Goal: Information Seeking & Learning: Find contact information

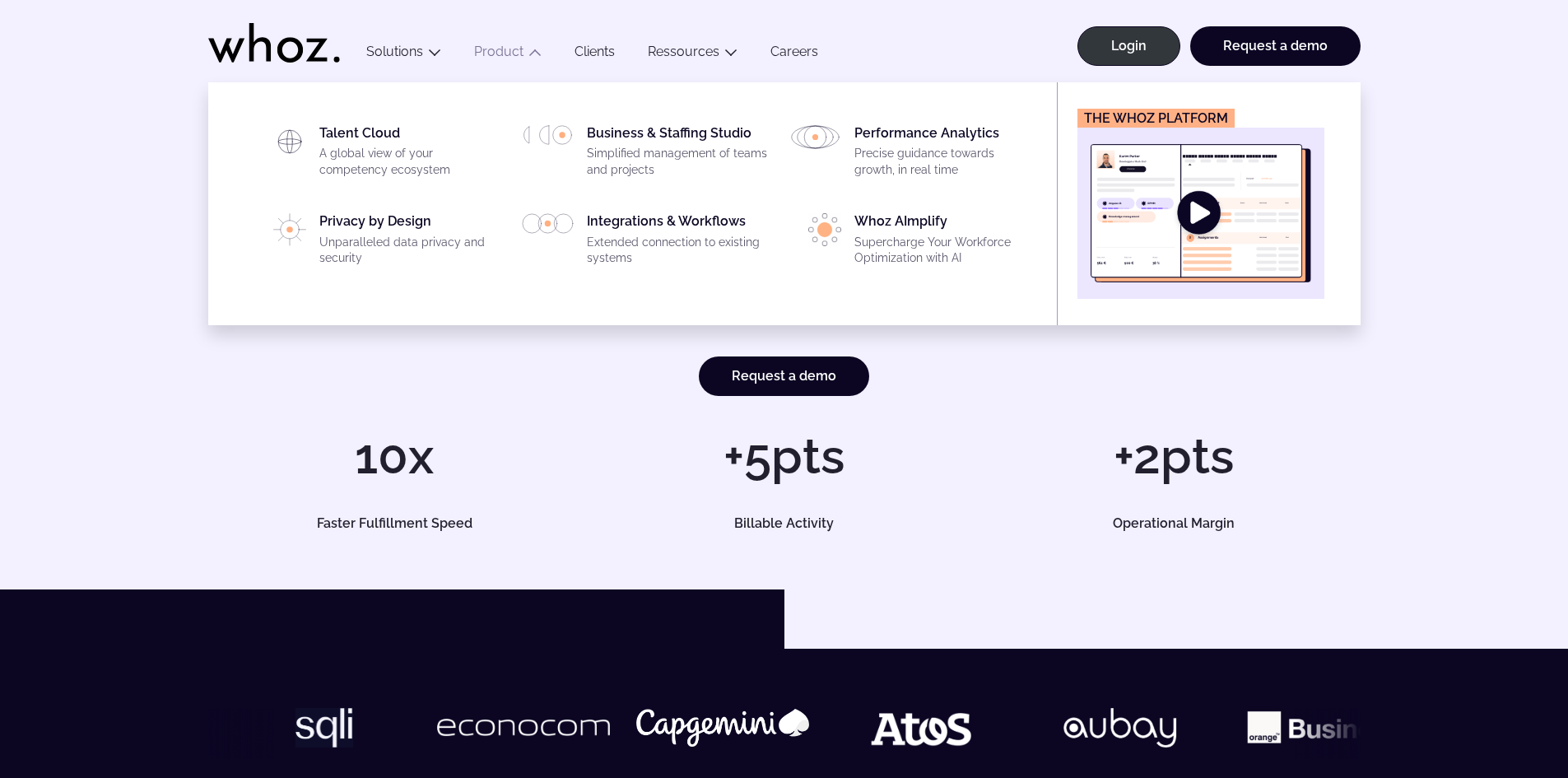
click at [501, 51] on link "Product" at bounding box center [499, 51] width 50 height 16
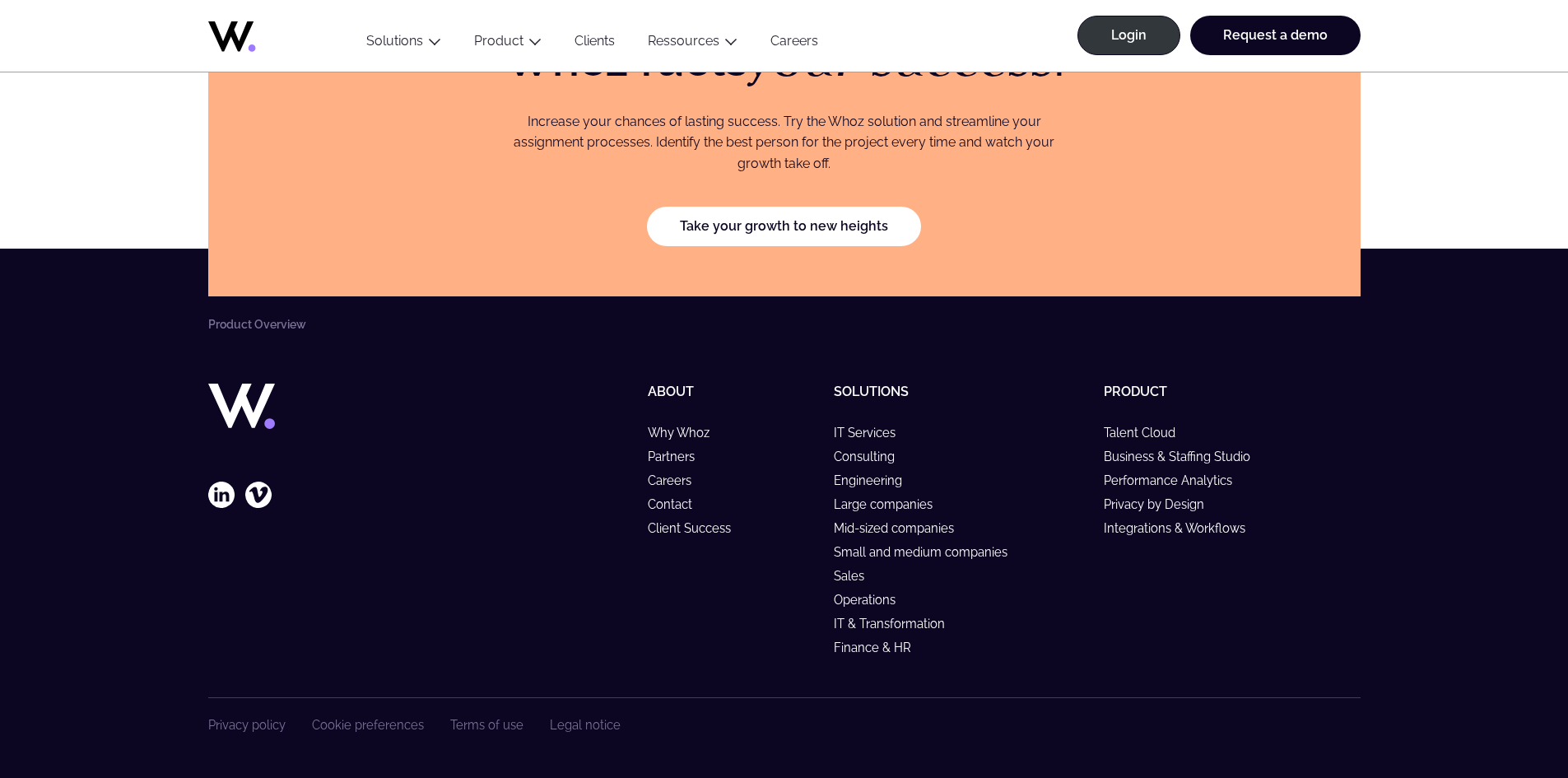
scroll to position [2956, 0]
click at [682, 531] on link "Client Success" at bounding box center [697, 528] width 98 height 14
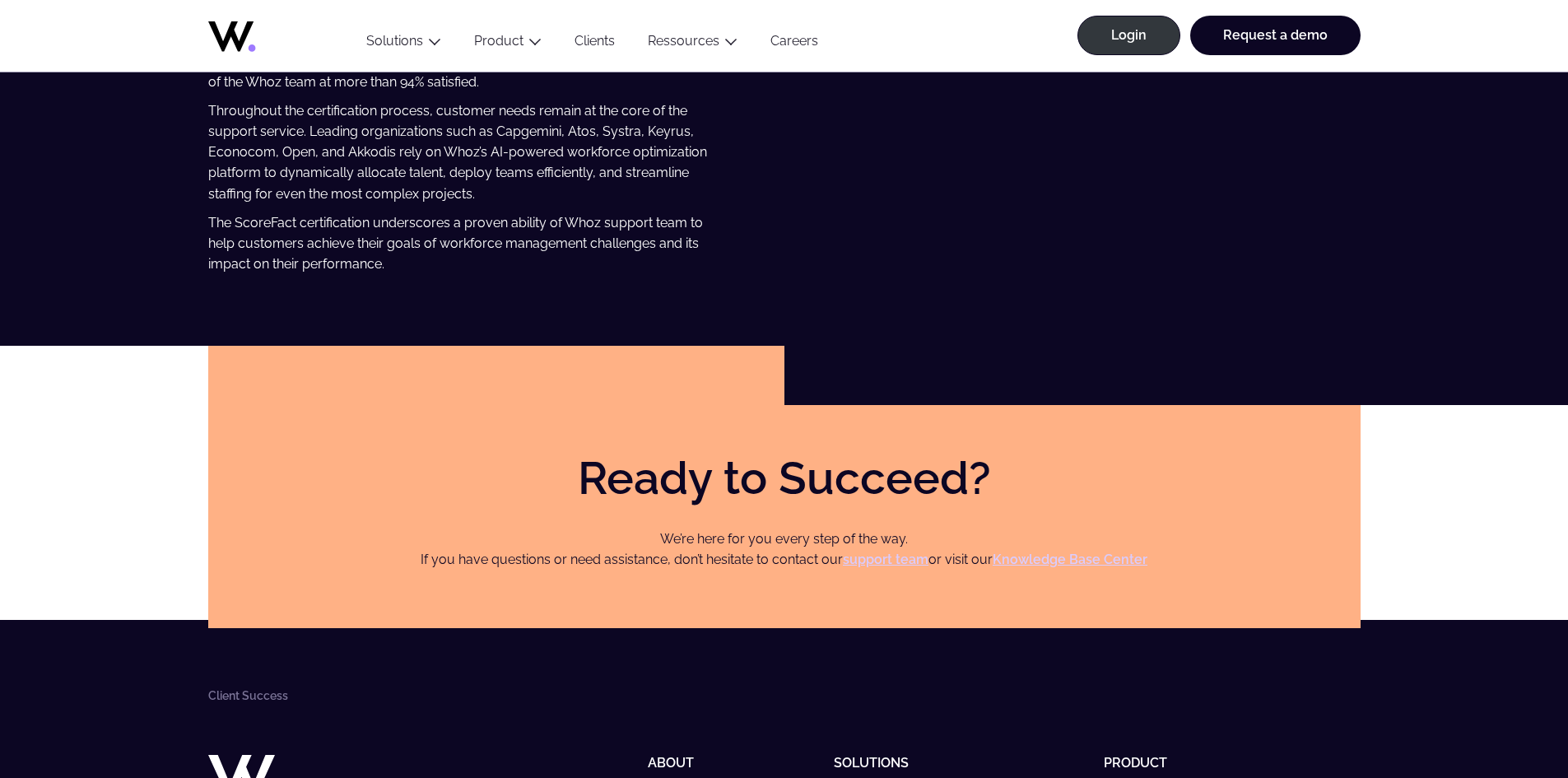
scroll to position [5234, 0]
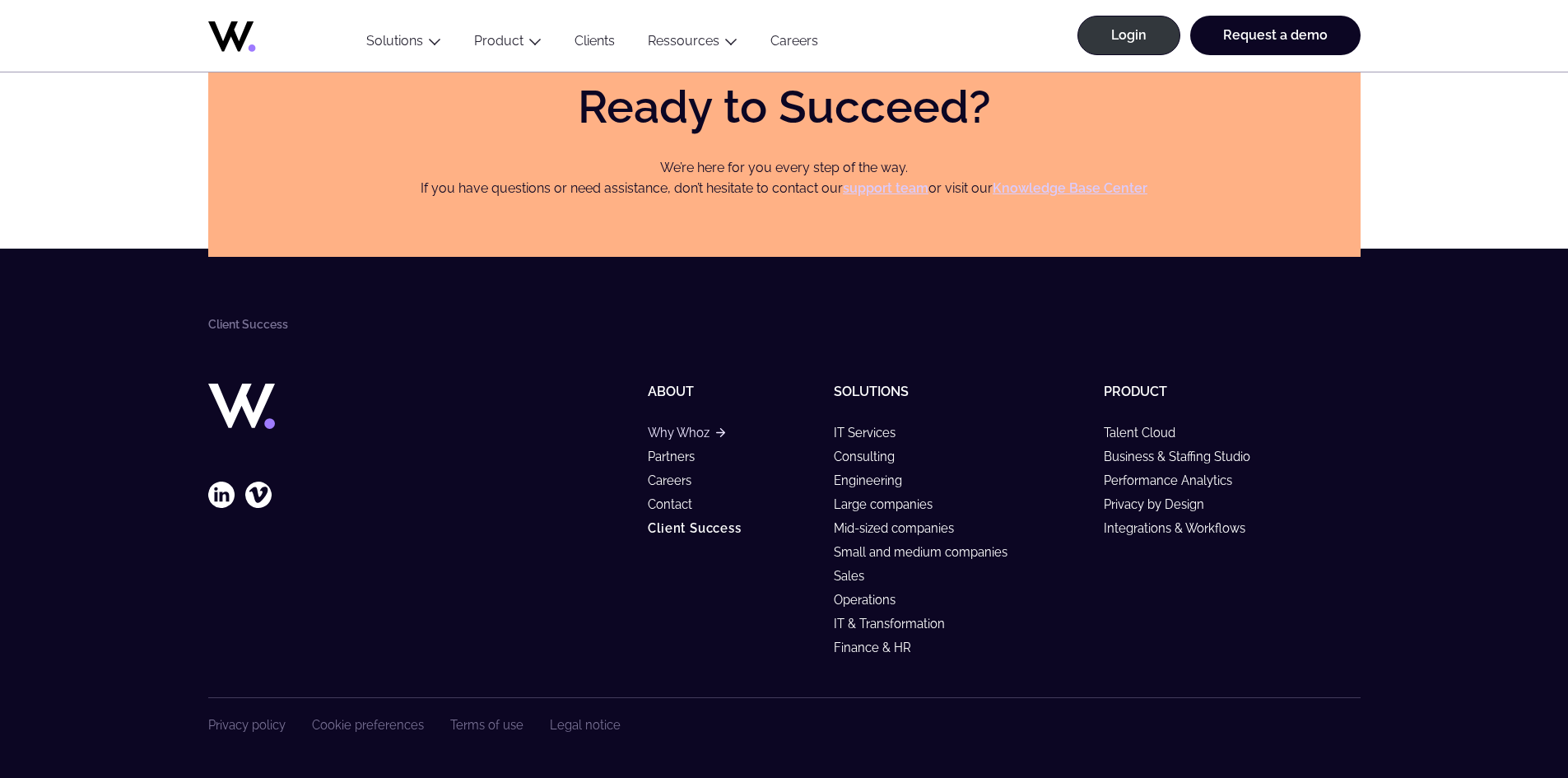
click at [676, 431] on link "Why Whoz" at bounding box center [686, 432] width 76 height 14
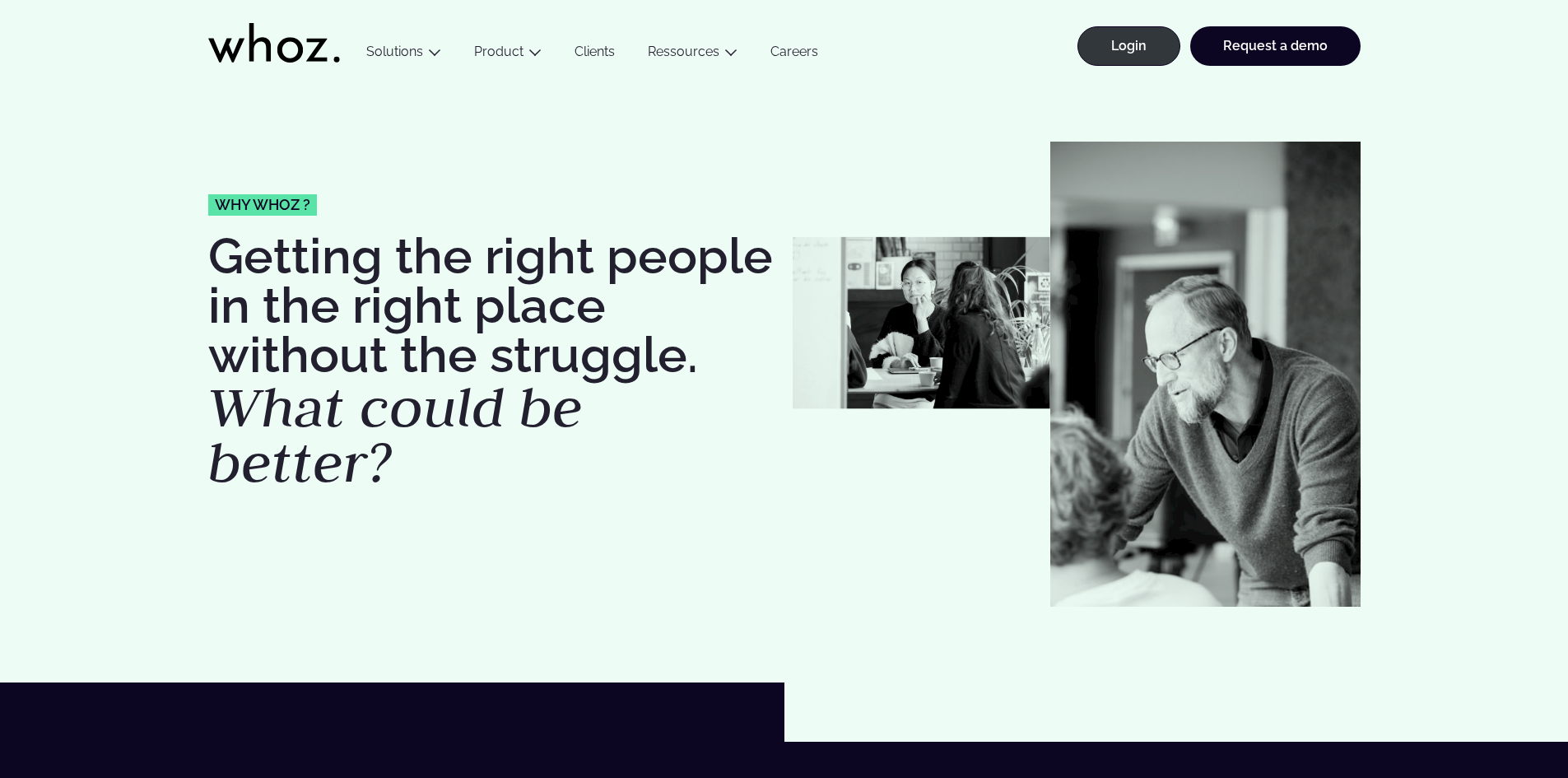
click at [798, 52] on link "Careers" at bounding box center [794, 54] width 81 height 22
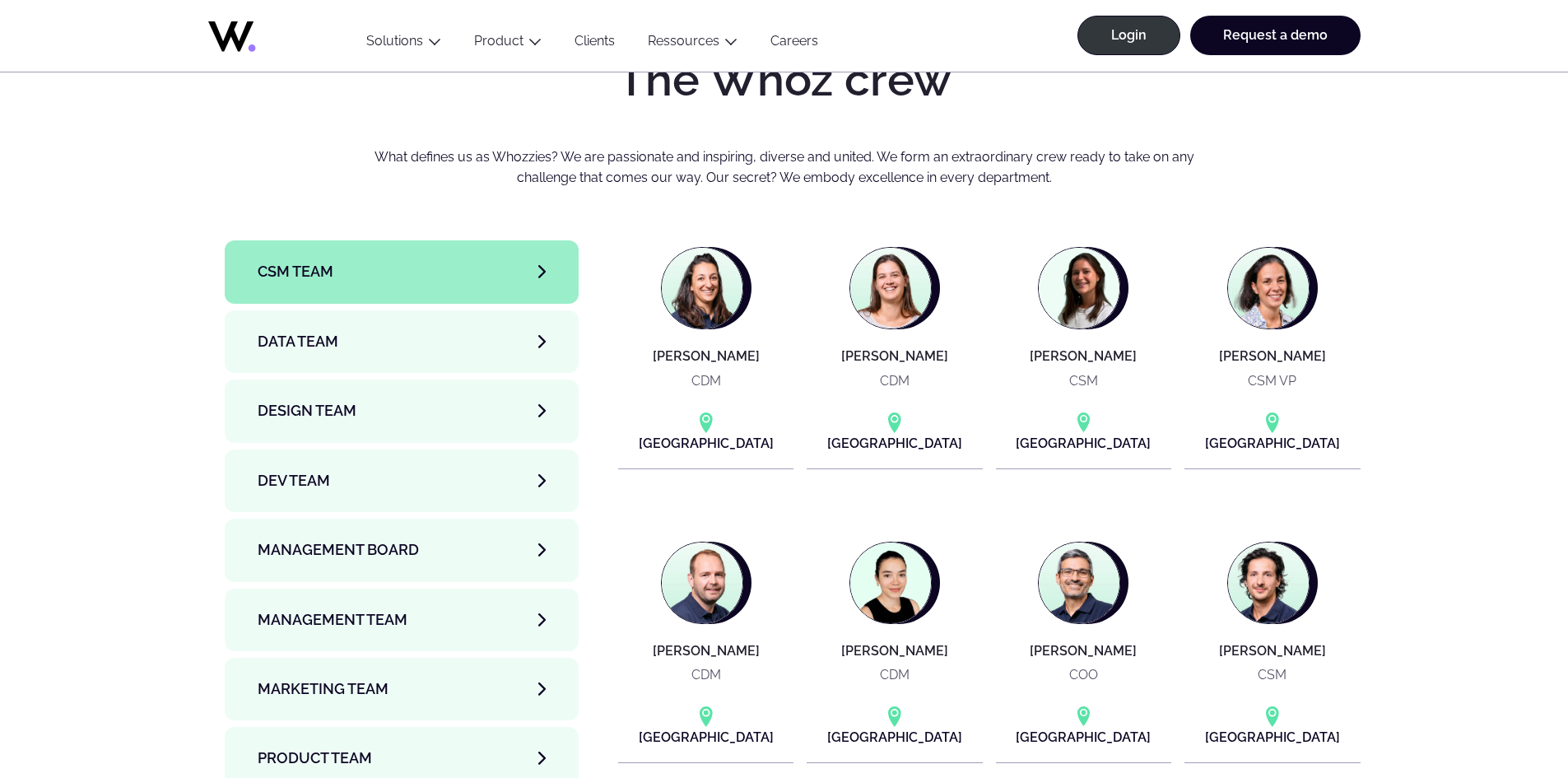
scroll to position [5436, 0]
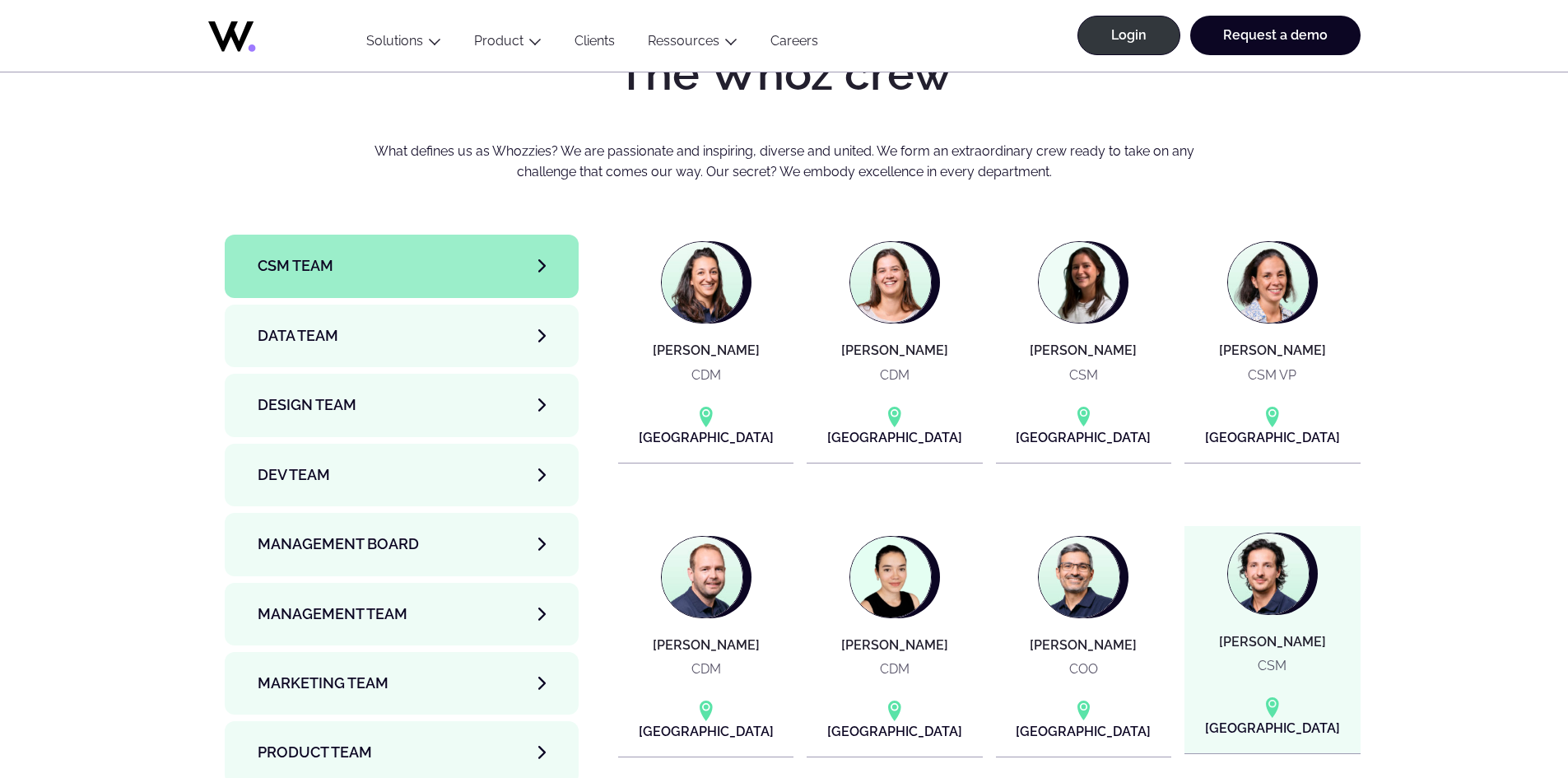
click at [1314, 594] on article "[PERSON_NAME] CSM [GEOGRAPHIC_DATA]" at bounding box center [1272, 641] width 176 height 228
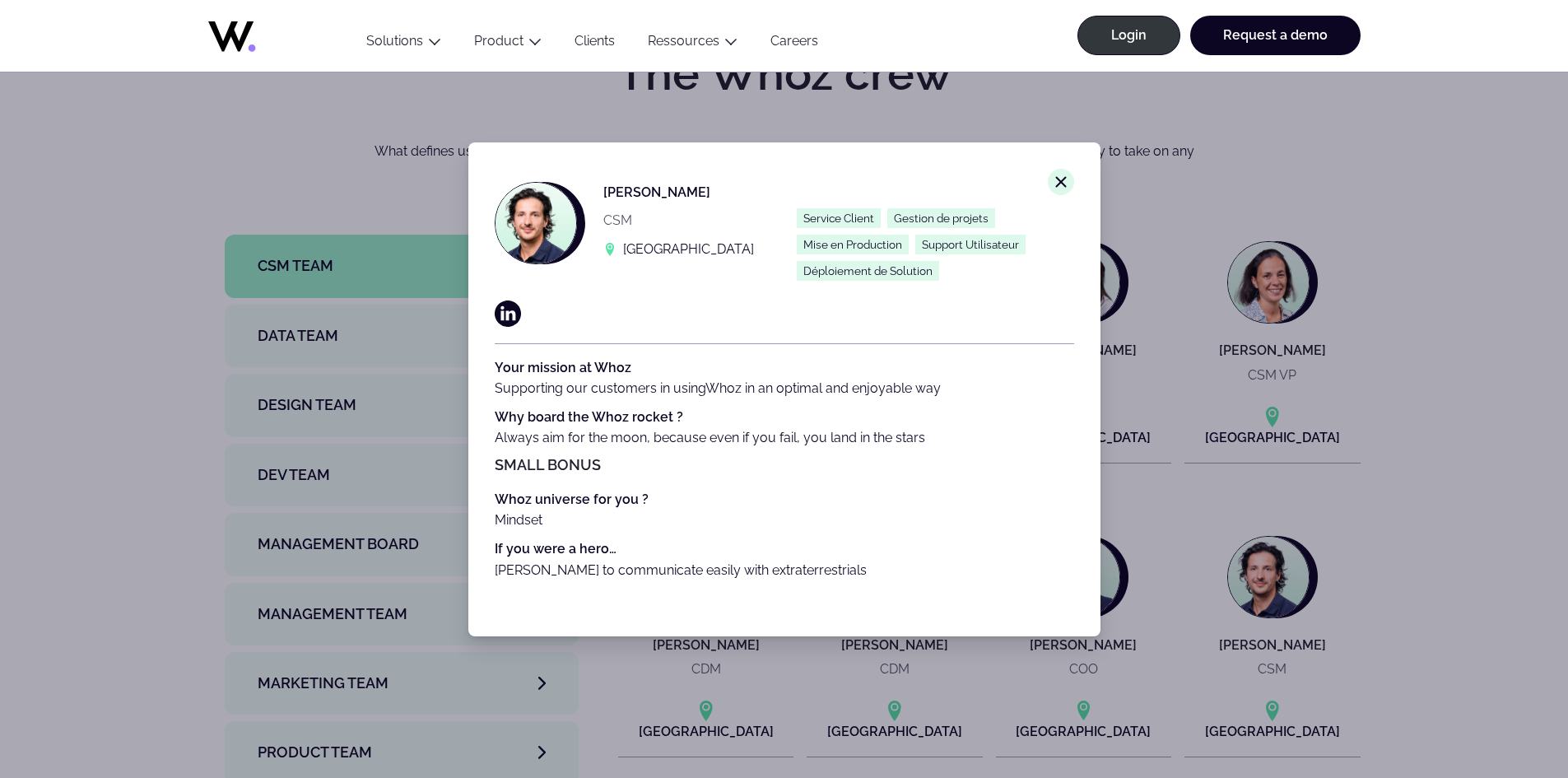
click at [1413, 413] on div "Close modal window. [PERSON_NAME] CSM [GEOGRAPHIC_DATA] Service Client Gestion …" at bounding box center [784, 389] width 1568 height 778
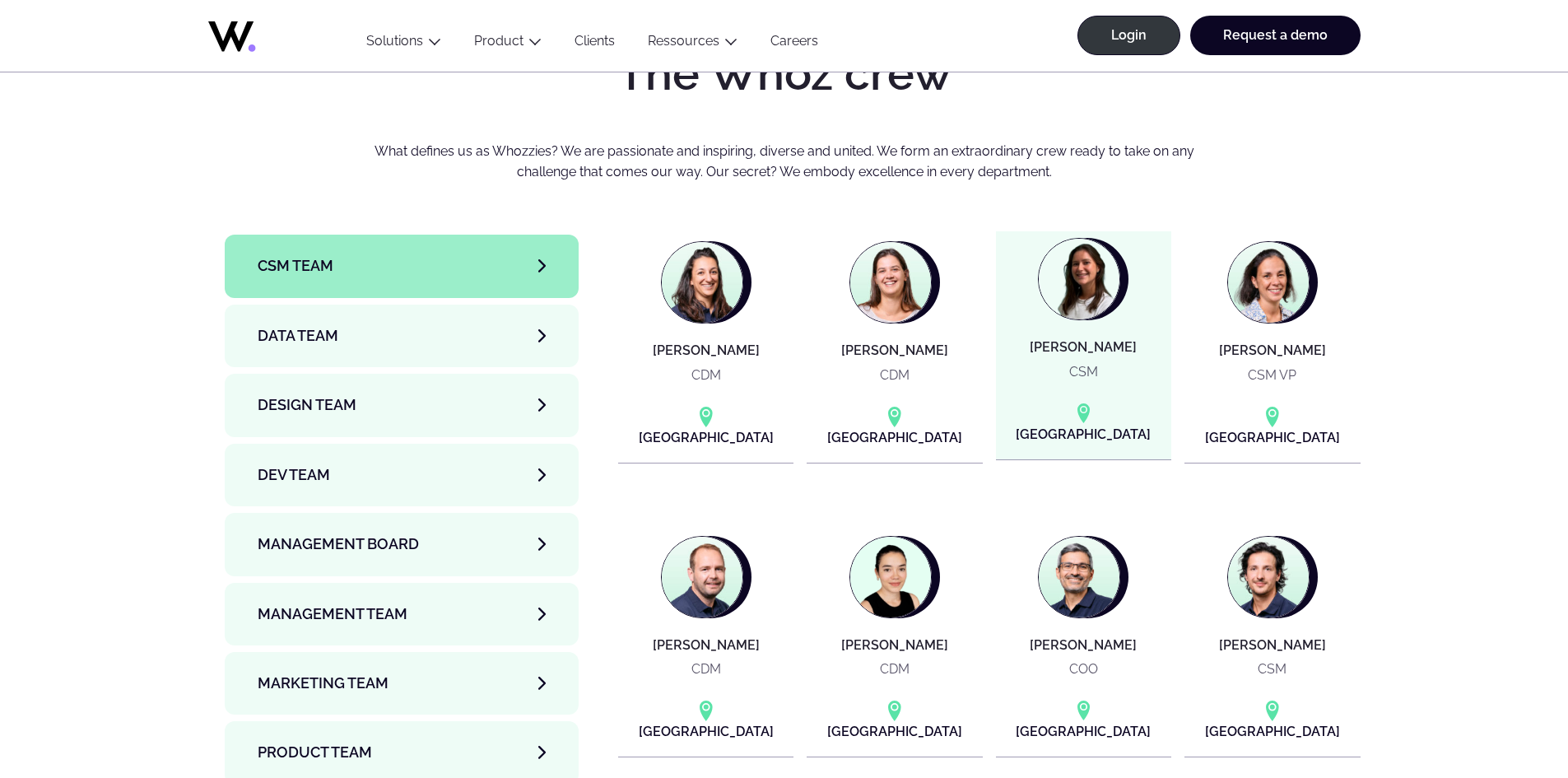
click at [1069, 242] on article "[PERSON_NAME] CSM [GEOGRAPHIC_DATA]" at bounding box center [1083, 345] width 176 height 228
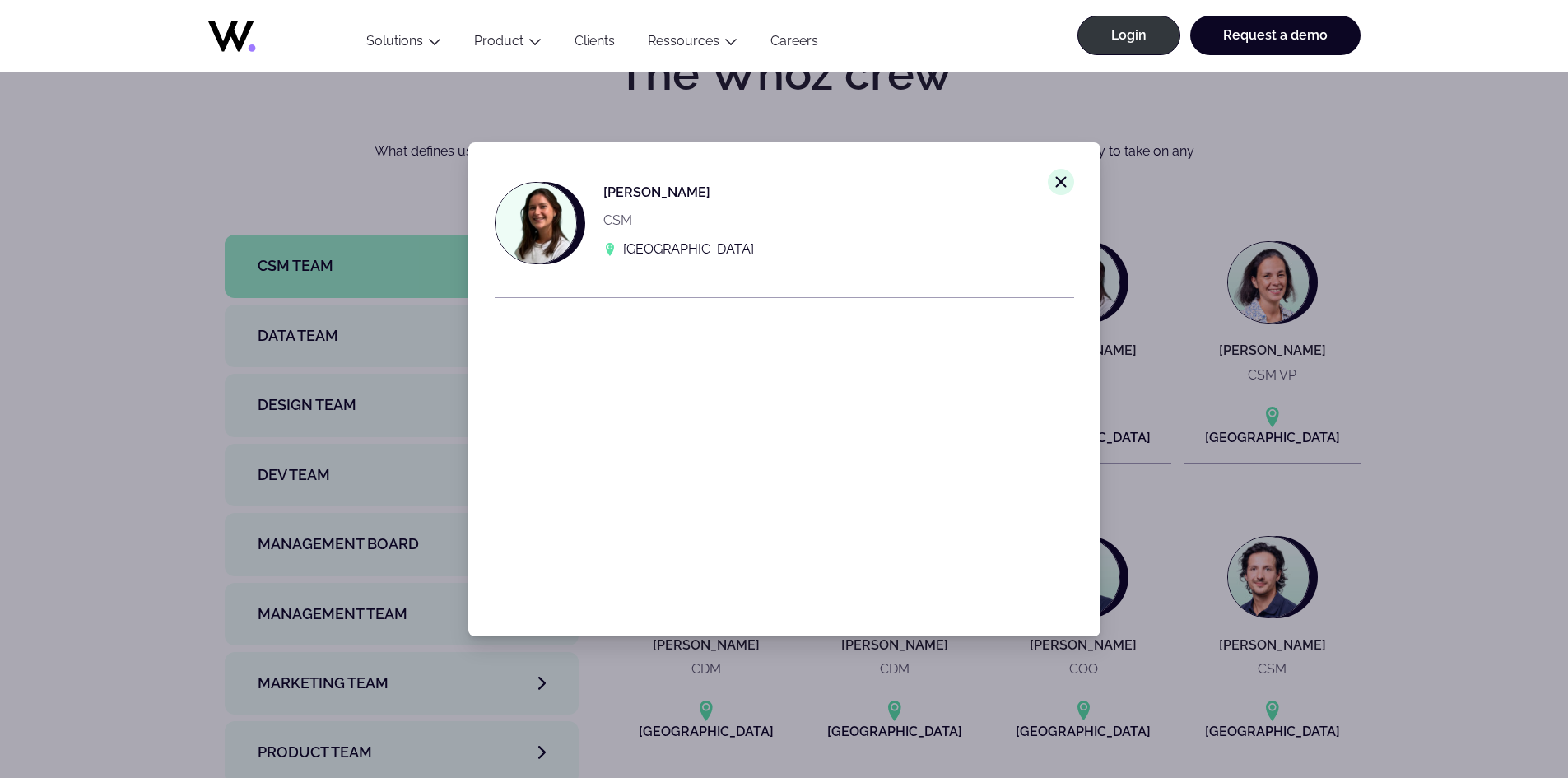
click at [622, 187] on p "[PERSON_NAME]" at bounding box center [679, 192] width 151 height 20
copy div "[PERSON_NAME]"
click at [1055, 185] on line at bounding box center [1060, 180] width 10 height 10
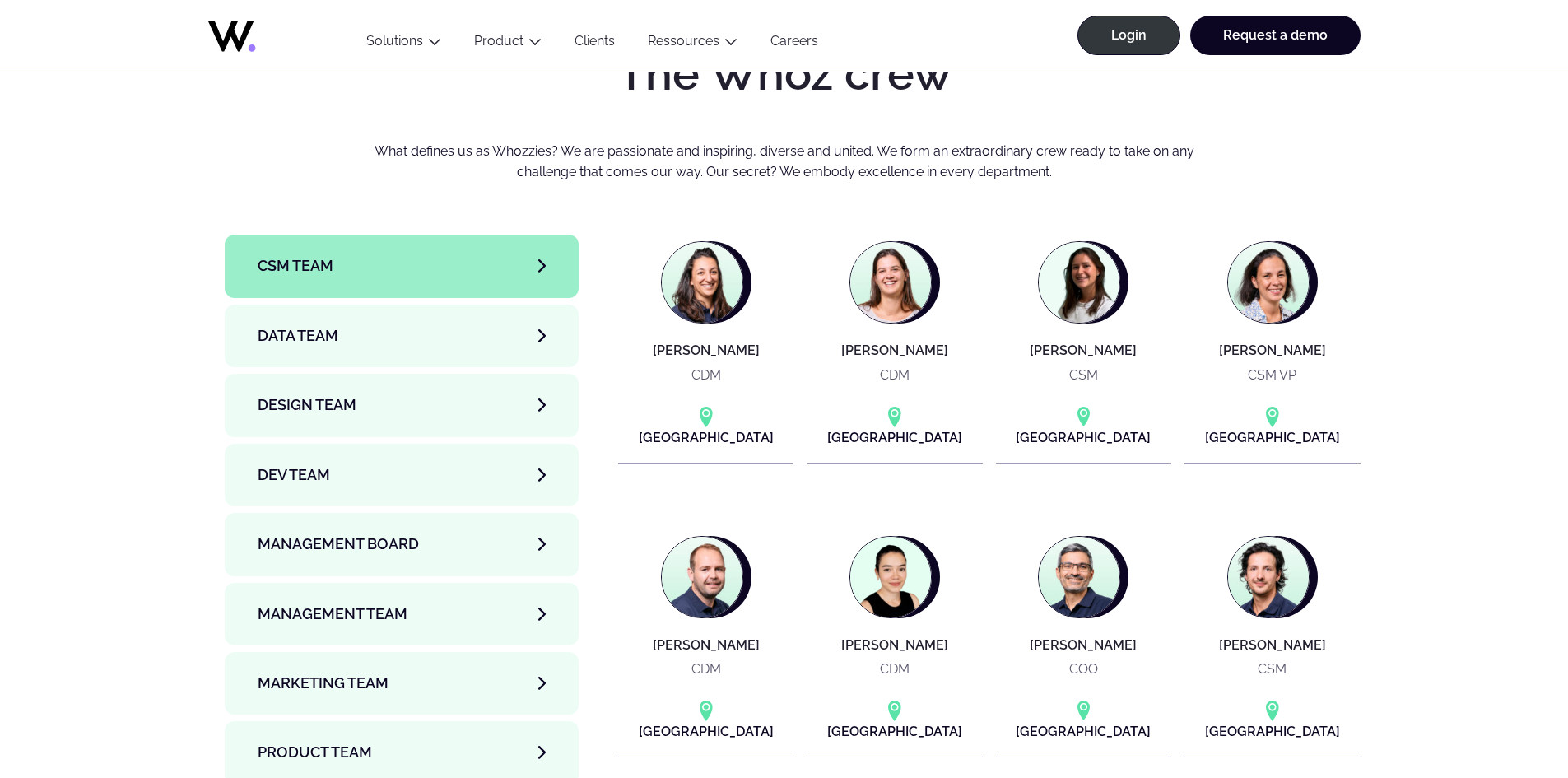
click at [714, 274] on article "[PERSON_NAME] CDM [GEOGRAPHIC_DATA]" at bounding box center [706, 349] width 176 height 228
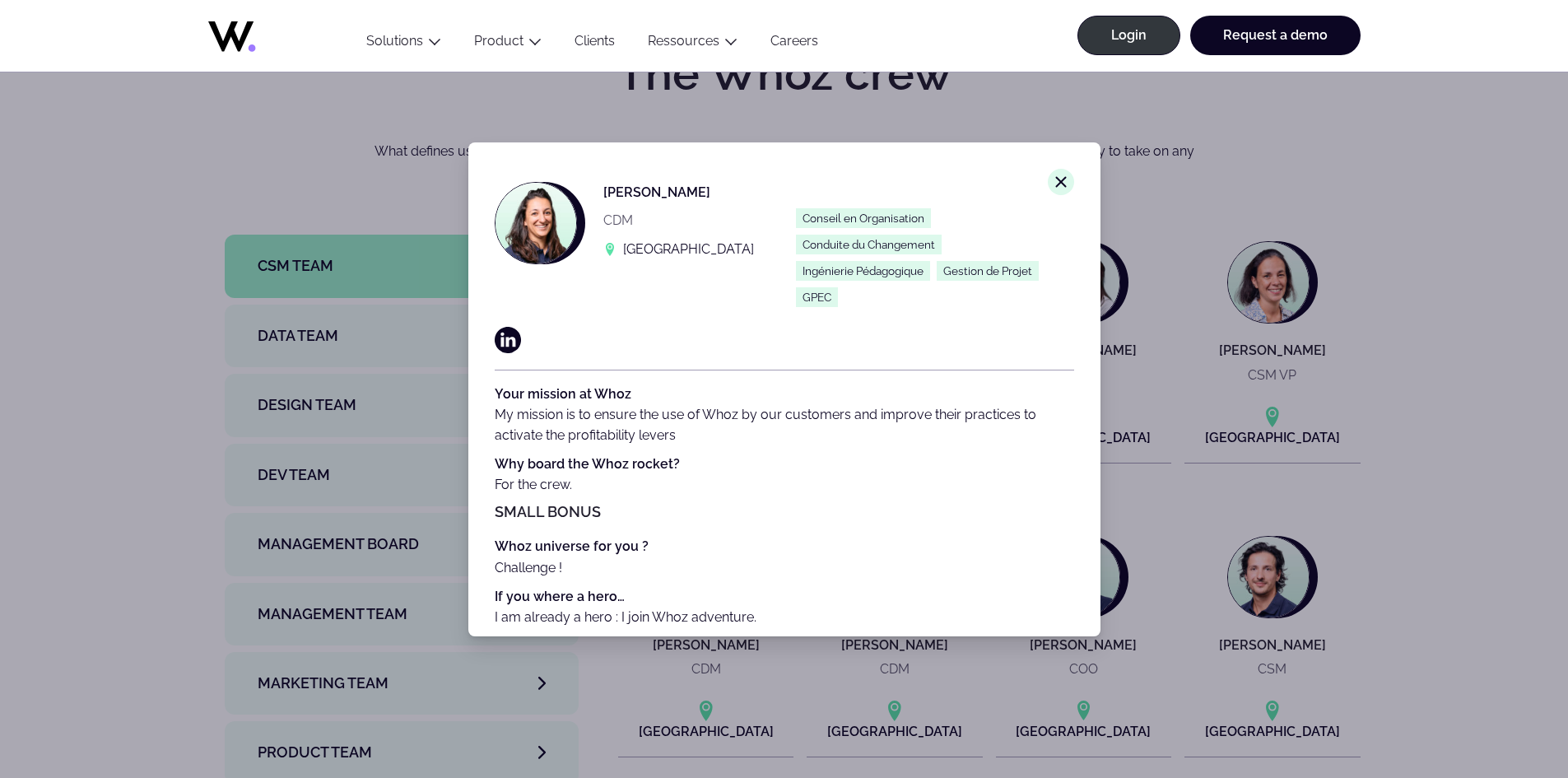
click at [1404, 360] on div "Close modal window. [PERSON_NAME] CDM [GEOGRAPHIC_DATA] Conseil en Organisation…" at bounding box center [784, 389] width 1568 height 778
